Goal: Task Accomplishment & Management: Manage account settings

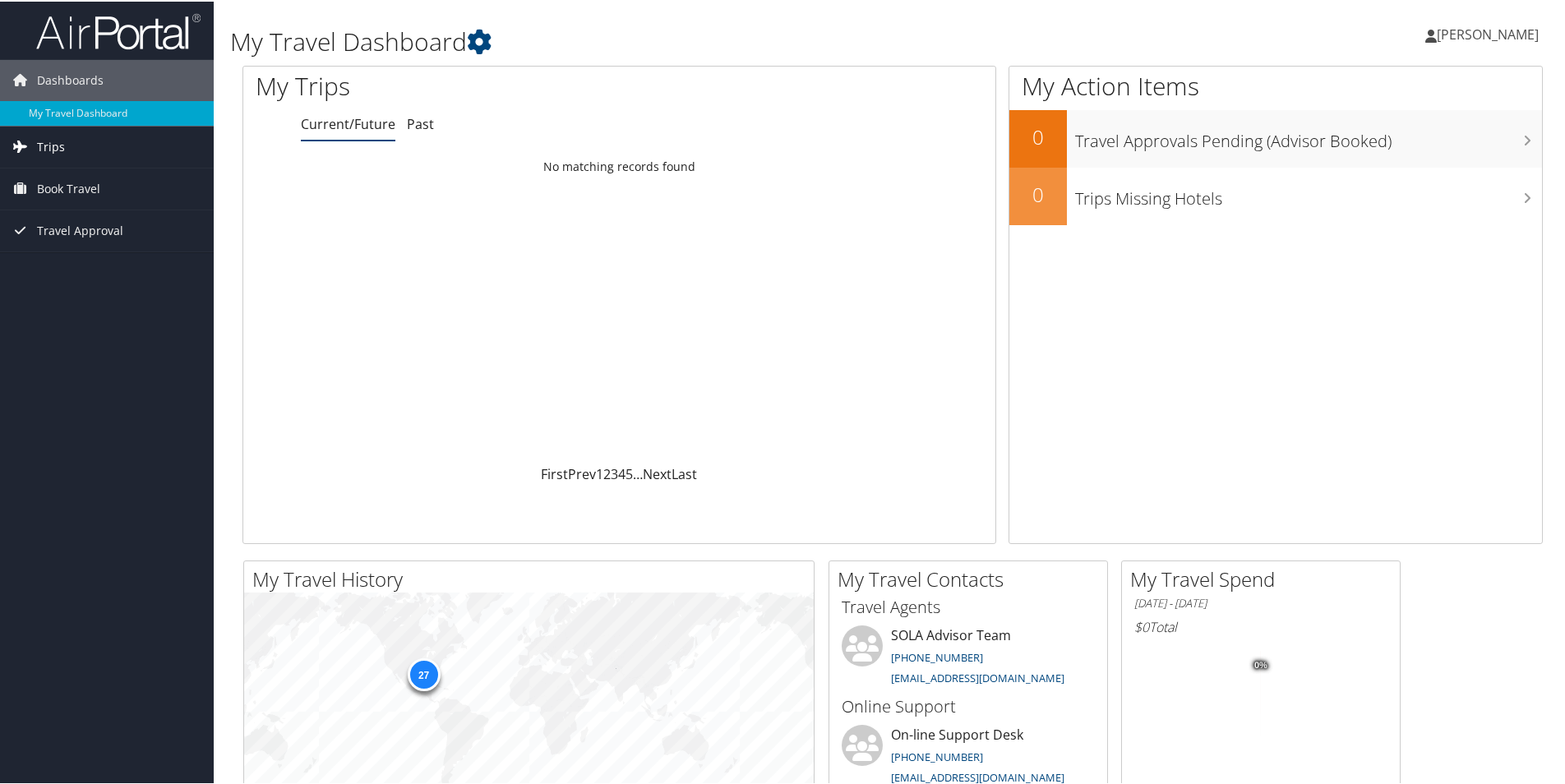
click at [42, 147] on span "Trips" at bounding box center [50, 145] width 28 height 42
click at [135, 178] on link "Current/Future Trips" at bounding box center [107, 178] width 214 height 25
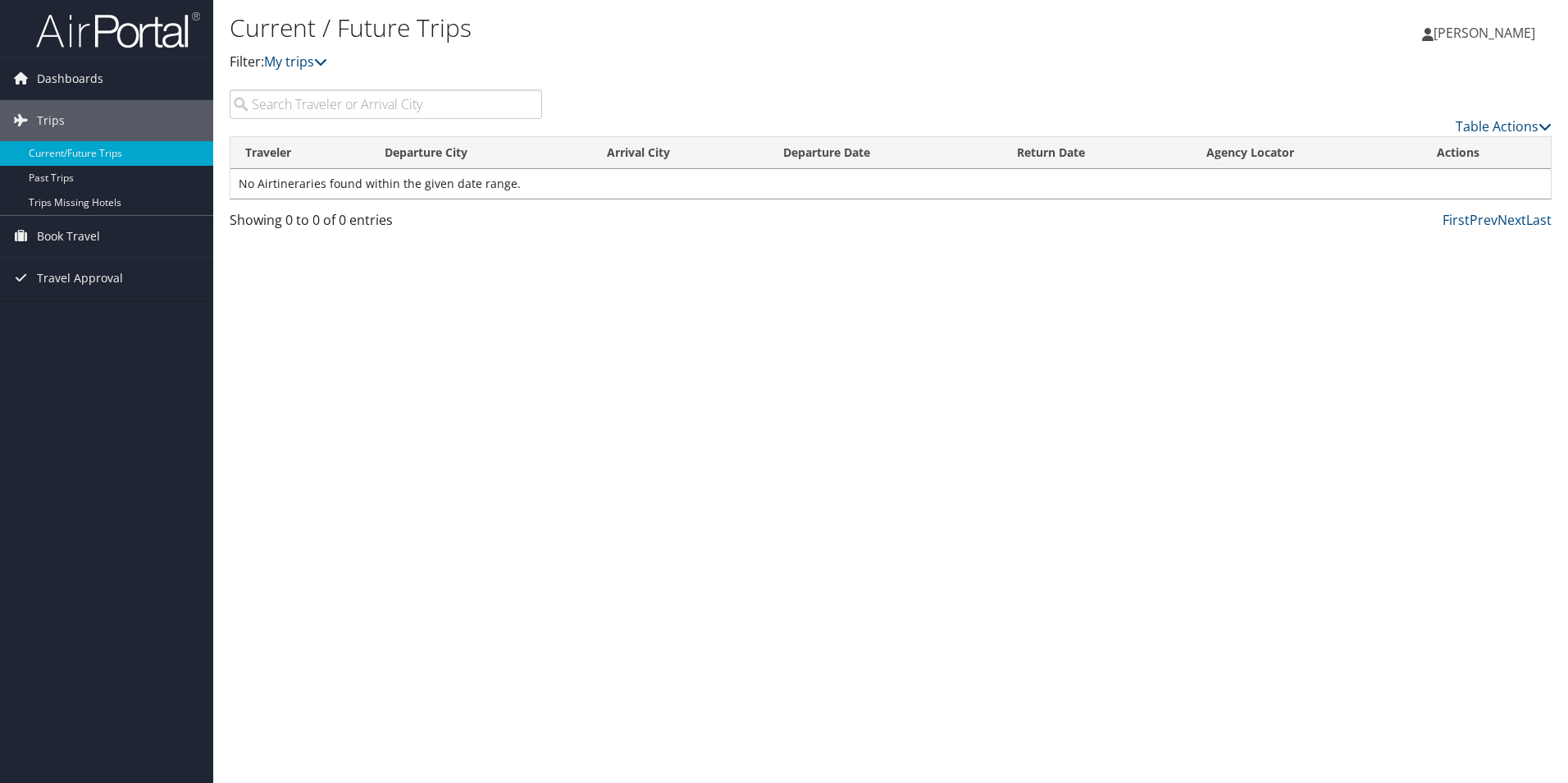
click at [349, 99] on input "search" at bounding box center [386, 105] width 313 height 30
type input "charlotte, [GEOGRAPHIC_DATA]"
click at [37, 118] on span "Trips" at bounding box center [50, 120] width 28 height 41
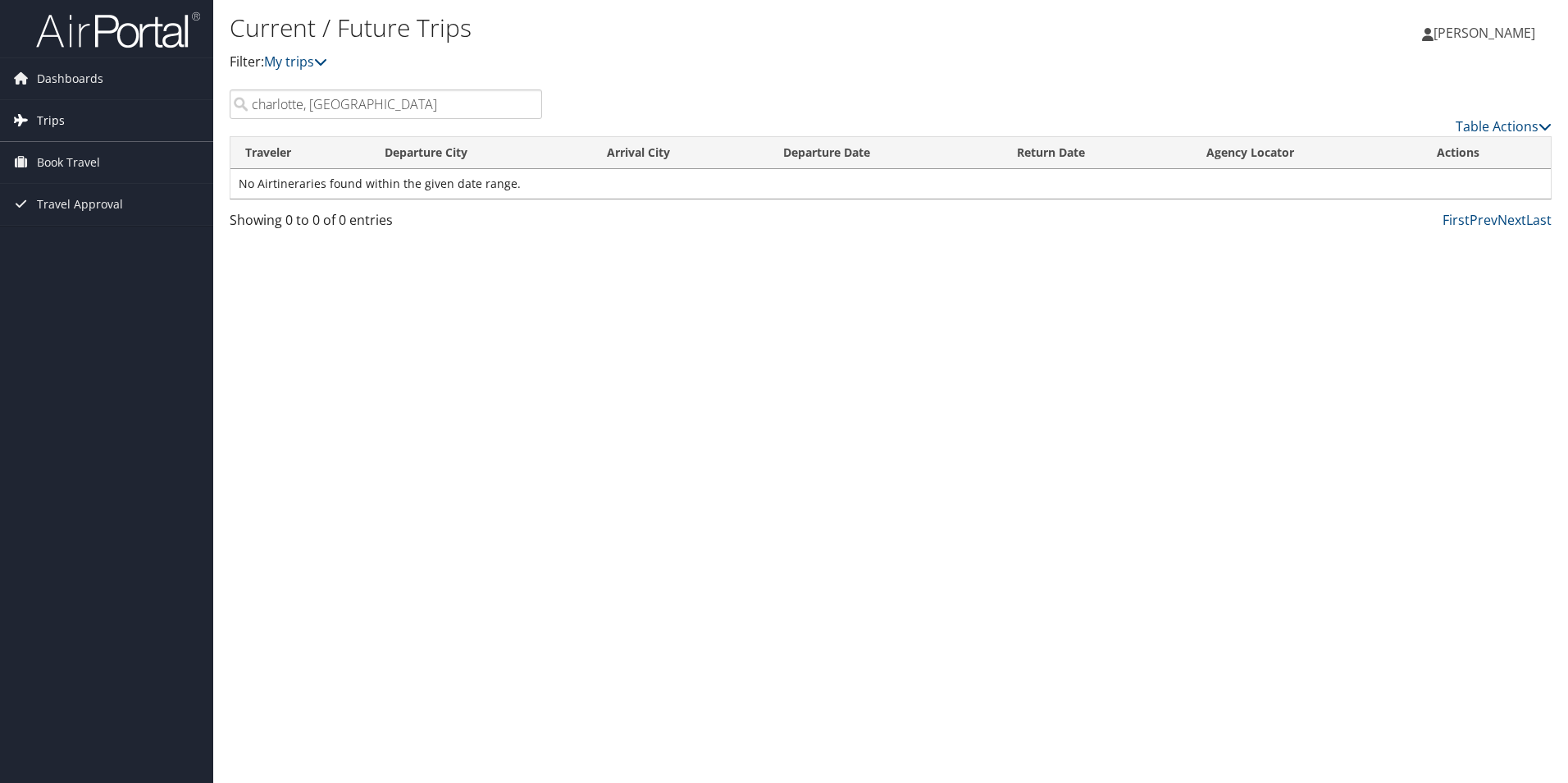
click at [153, 117] on link "Trips" at bounding box center [107, 120] width 213 height 41
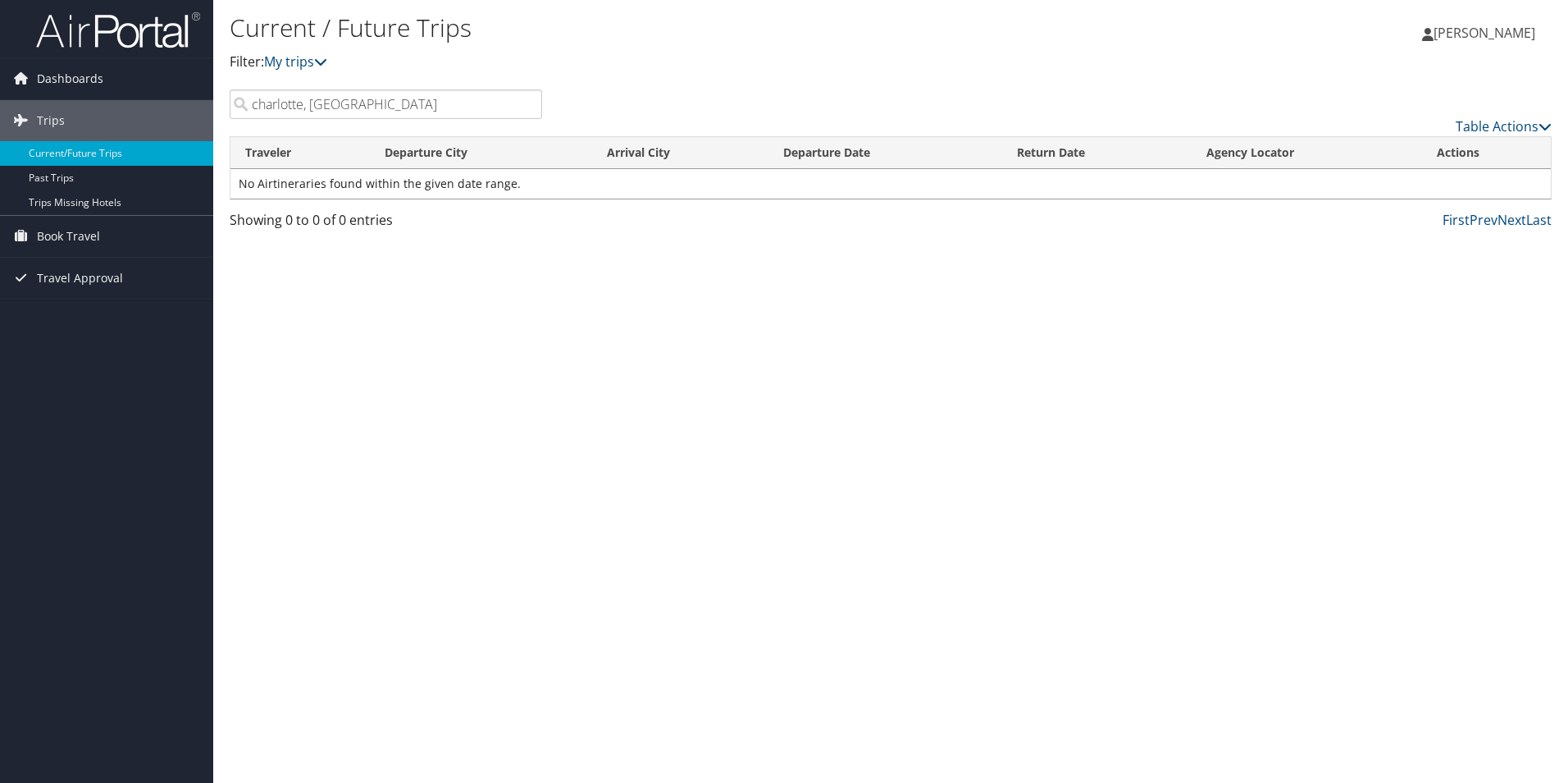
click at [334, 93] on input "charlotte, [GEOGRAPHIC_DATA]" at bounding box center [386, 105] width 313 height 30
click at [1546, 124] on icon at bounding box center [1544, 125] width 13 height 13
click at [551, 183] on div at bounding box center [784, 391] width 1568 height 783
click at [346, 80] on div "Current / Future Trips Filter: My trips" at bounding box center [670, 48] width 881 height 81
click at [320, 65] on icon at bounding box center [320, 61] width 13 height 13
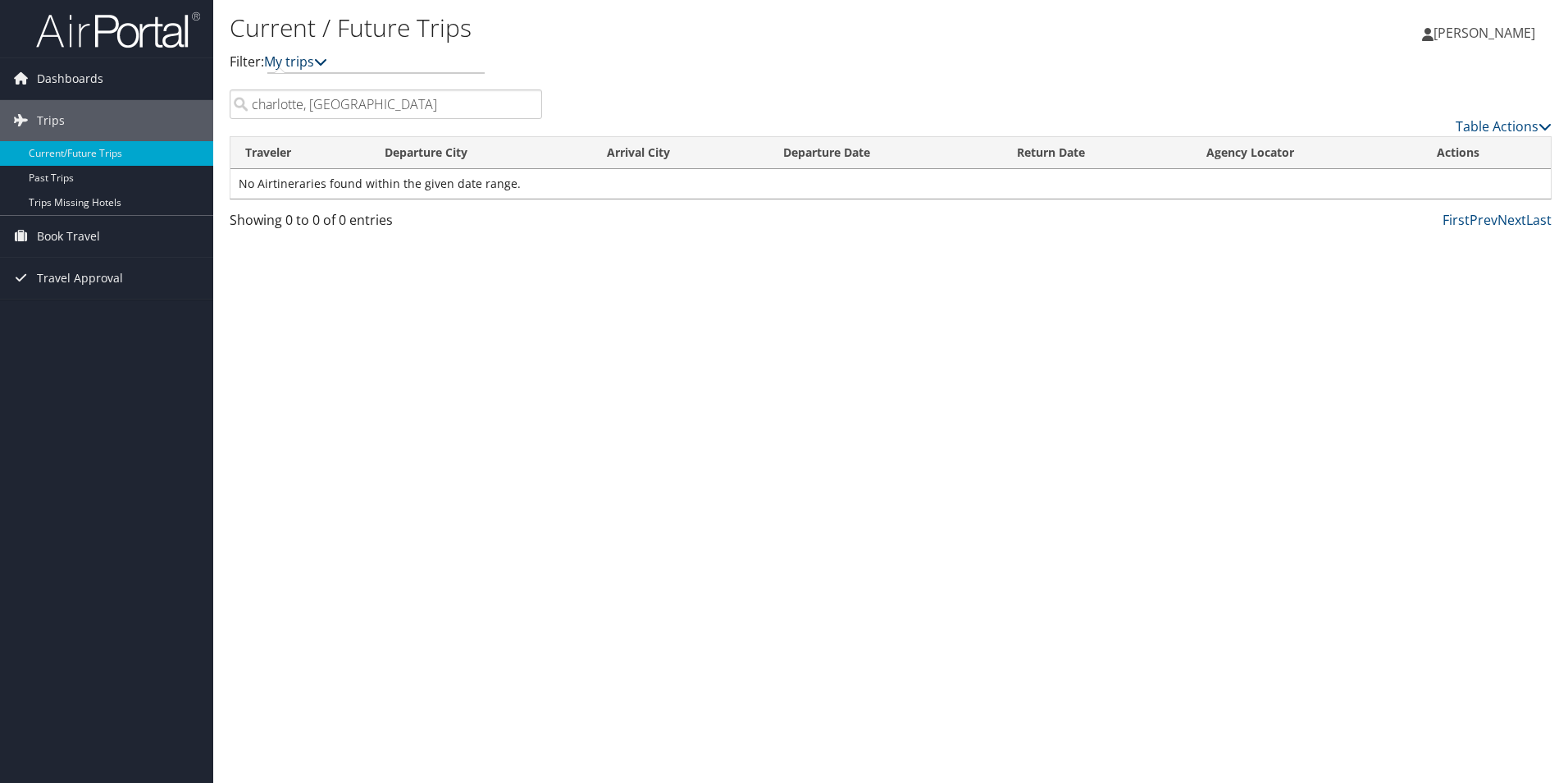
click at [279, 59] on link "My trips" at bounding box center [296, 61] width 63 height 18
click at [282, 98] on input "charlotte, [GEOGRAPHIC_DATA]" at bounding box center [386, 105] width 313 height 30
click at [517, 106] on input "charlotte, [GEOGRAPHIC_DATA]" at bounding box center [386, 105] width 313 height 30
click at [531, 103] on input "charlotte, [GEOGRAPHIC_DATA]" at bounding box center [386, 105] width 313 height 30
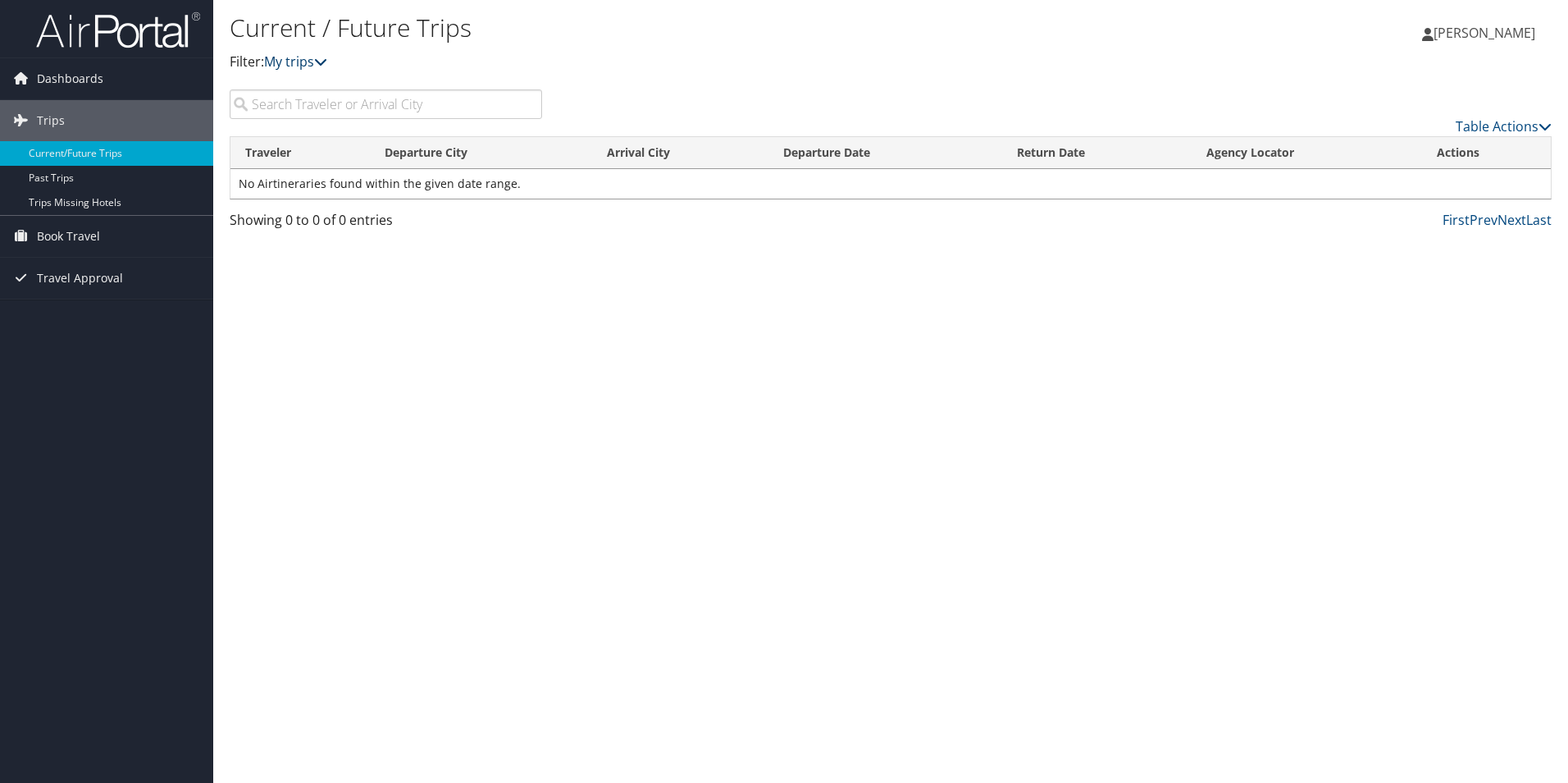
click at [308, 56] on link "My trips" at bounding box center [296, 61] width 63 height 18
click at [322, 56] on icon at bounding box center [320, 61] width 13 height 13
click at [86, 119] on link "Trips" at bounding box center [107, 120] width 213 height 41
click at [87, 168] on span "Book Travel" at bounding box center [68, 163] width 63 height 41
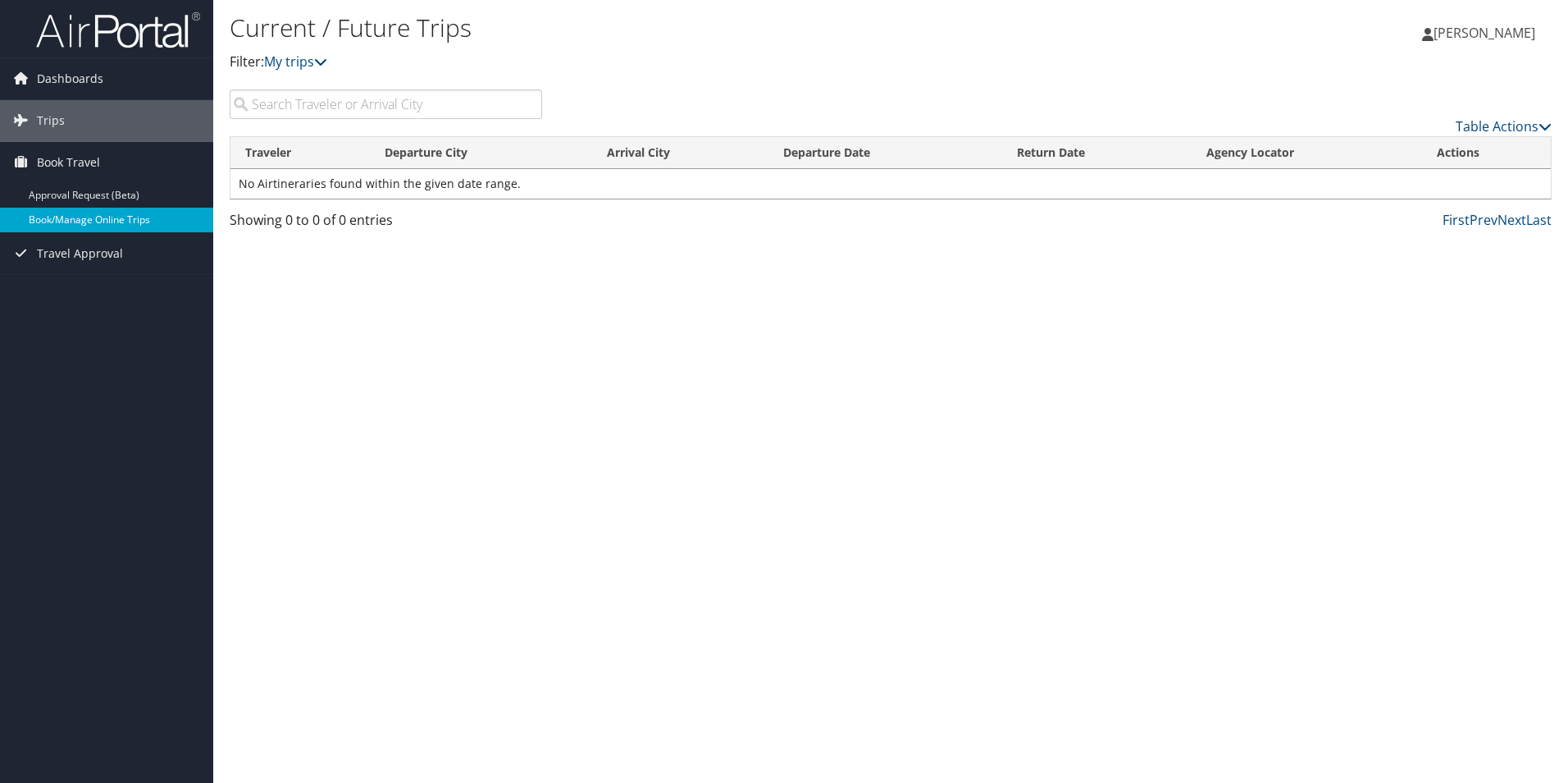
click at [155, 215] on link "Book/Manage Online Trips" at bounding box center [107, 219] width 213 height 25
